Goal: Check status: Check status

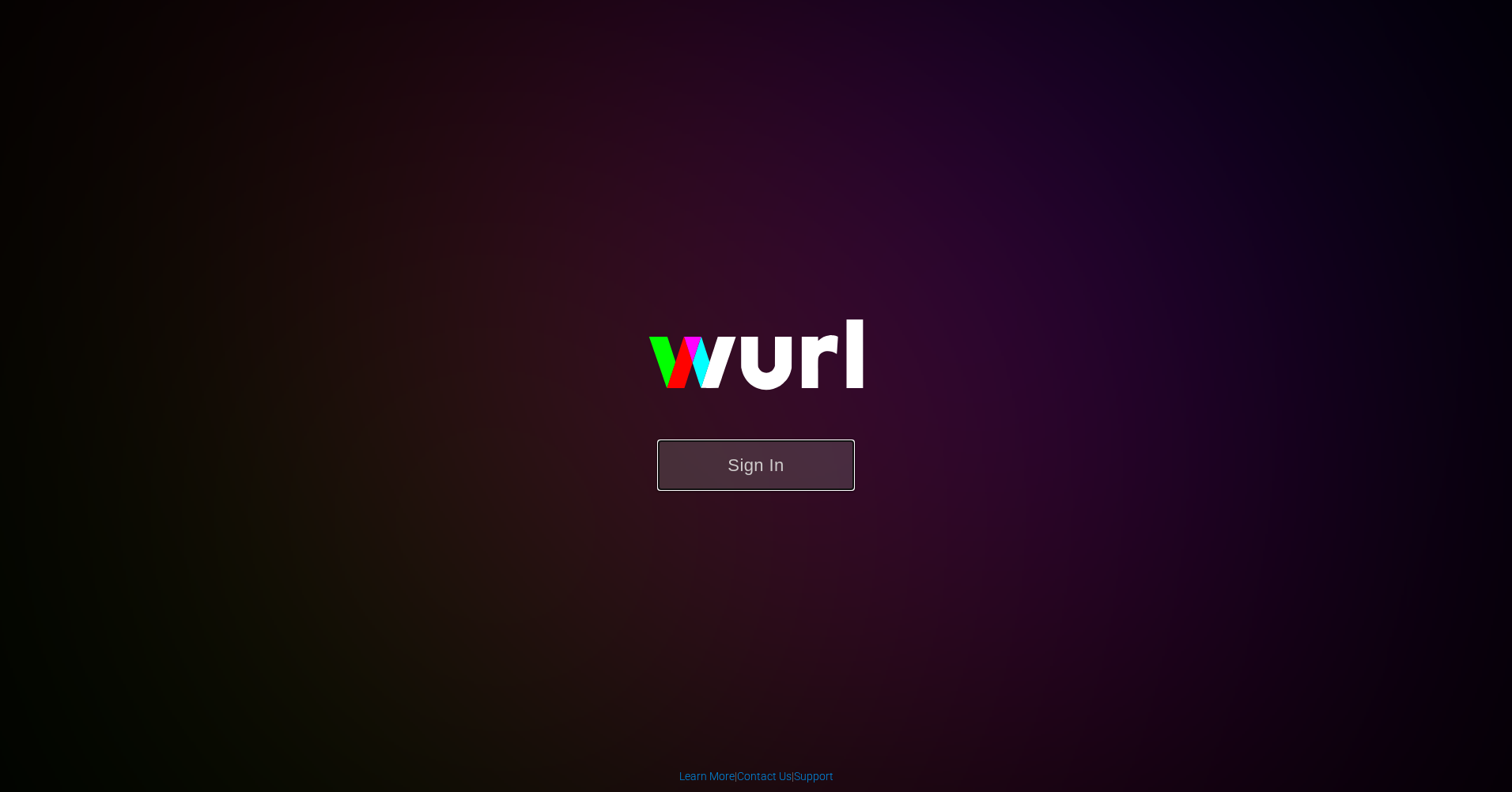
click at [702, 453] on button "Sign In" at bounding box center [756, 465] width 198 height 52
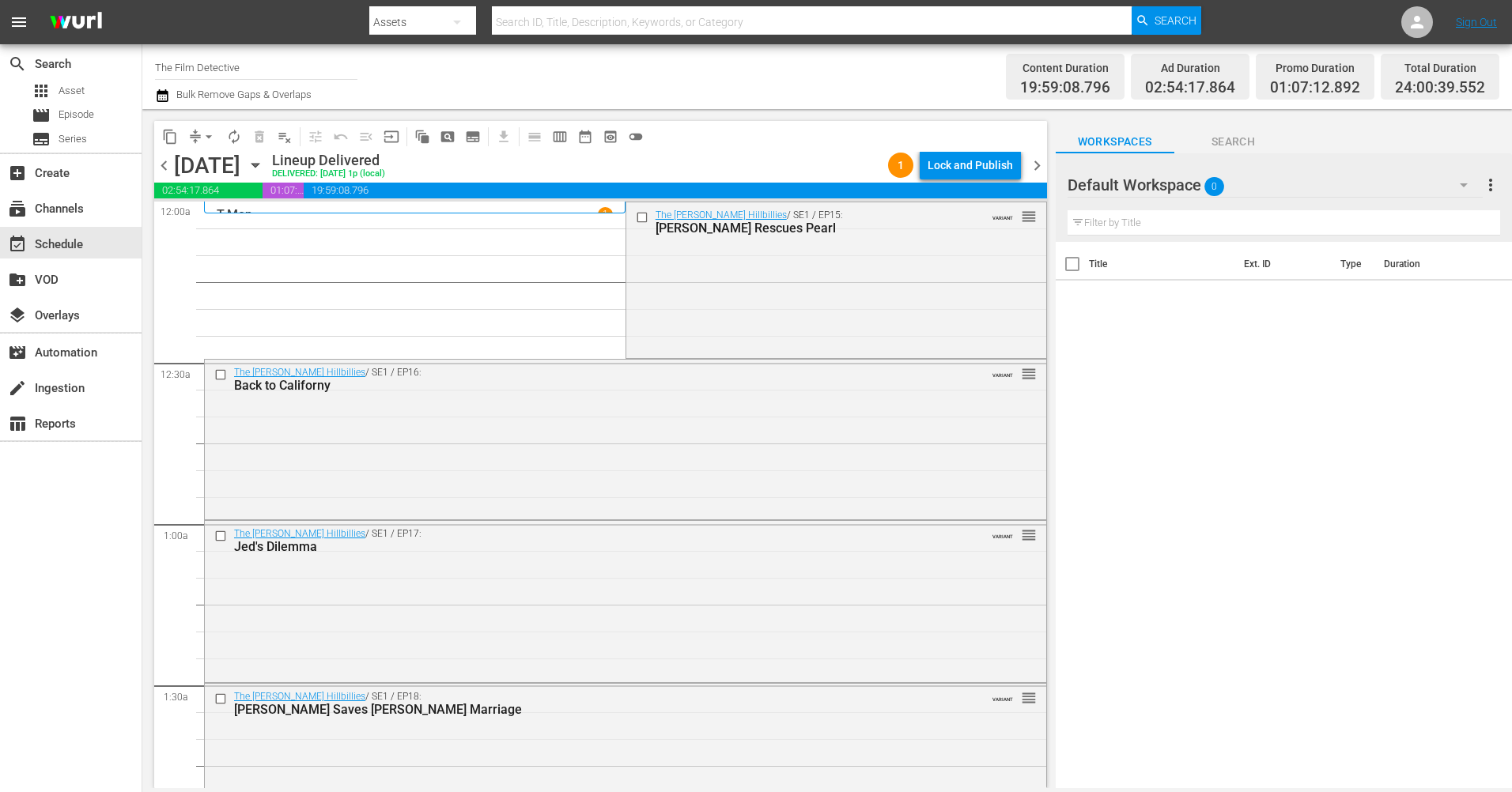
click at [264, 169] on icon "button" at bounding box center [256, 165] width 17 height 17
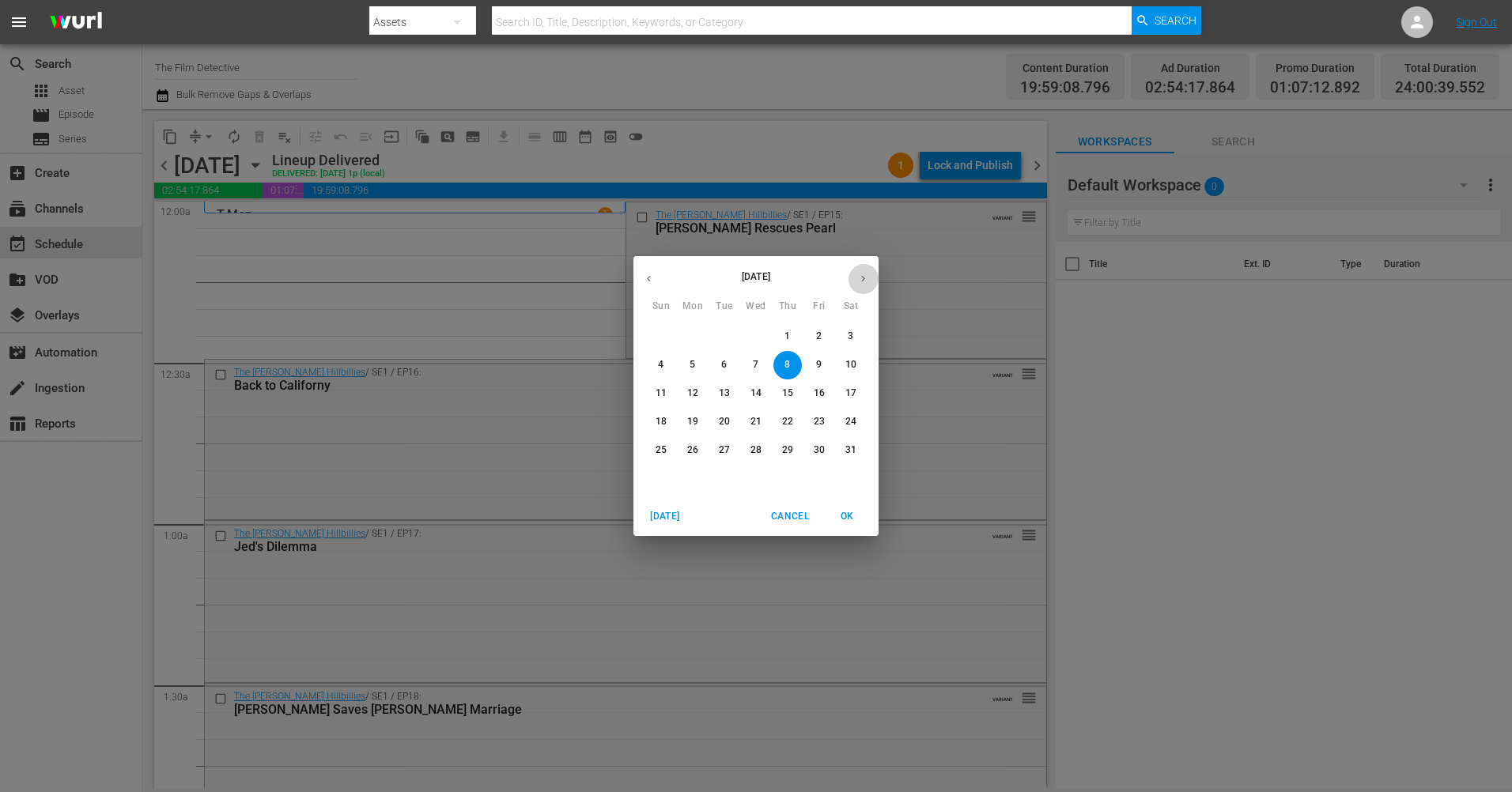
click at [858, 280] on icon "button" at bounding box center [863, 278] width 11 height 11
click at [867, 283] on icon "button" at bounding box center [863, 278] width 11 height 11
click at [794, 366] on span "11" at bounding box center [788, 364] width 29 height 13
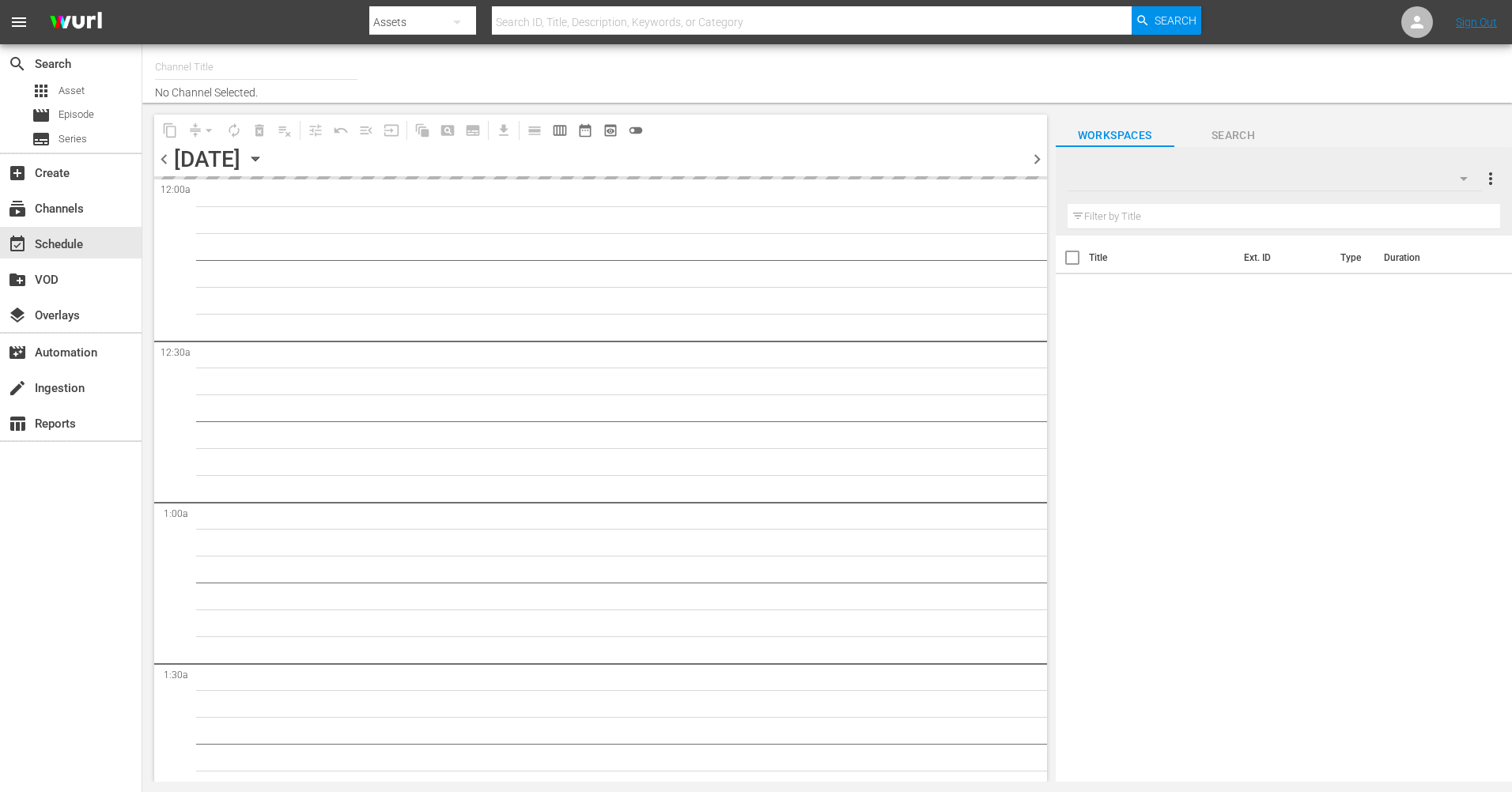
type input "The Film Detective (1847)"
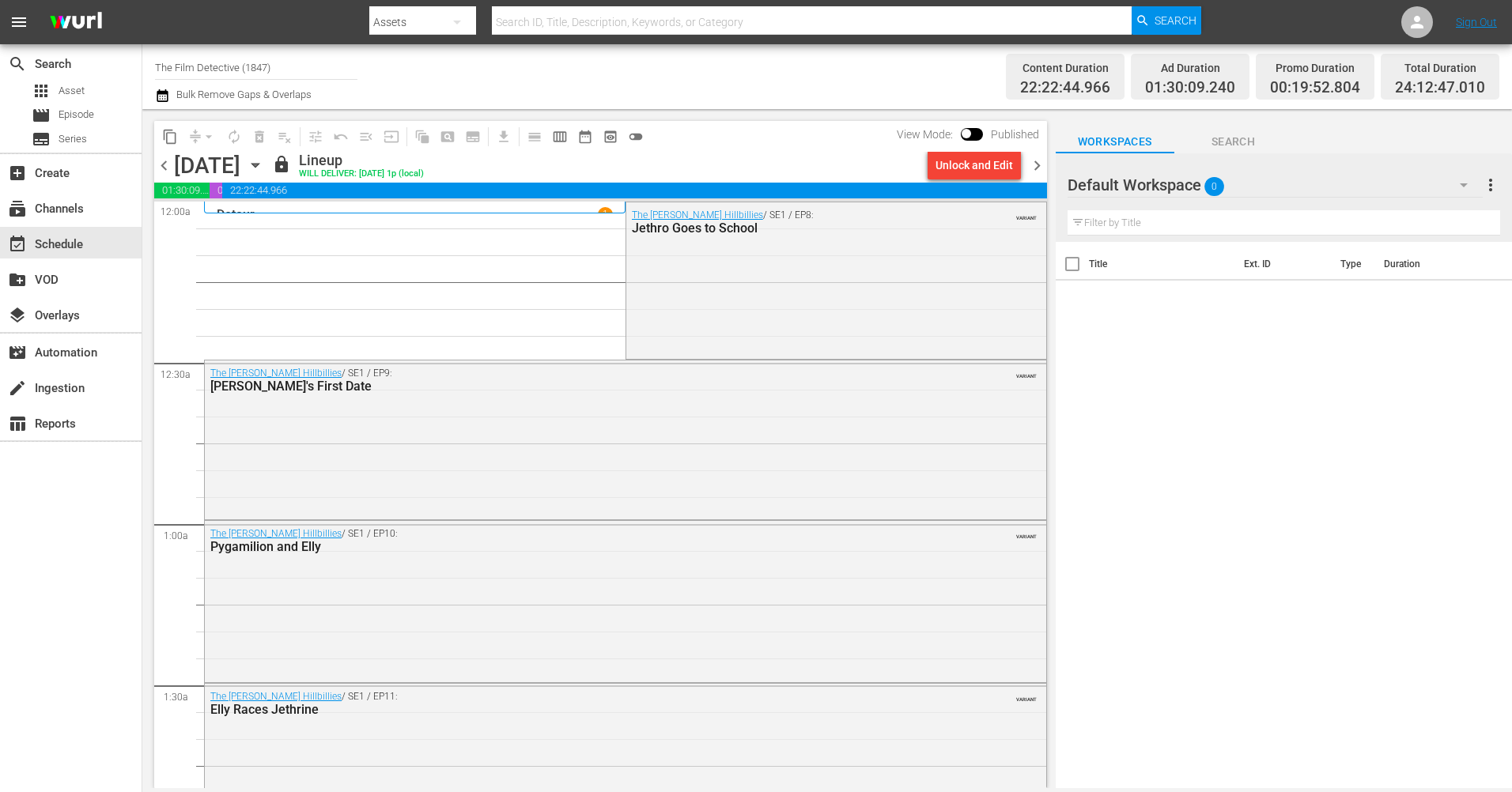
click at [1035, 166] on span "chevron_right" at bounding box center [1037, 165] width 20 height 20
